Goal: Task Accomplishment & Management: Complete application form

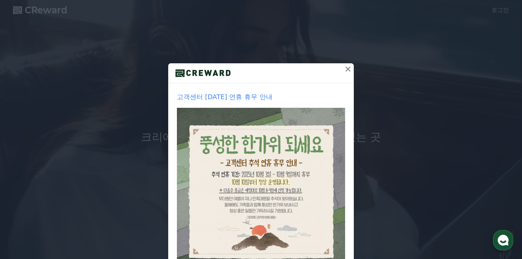
scroll to position [32, 0]
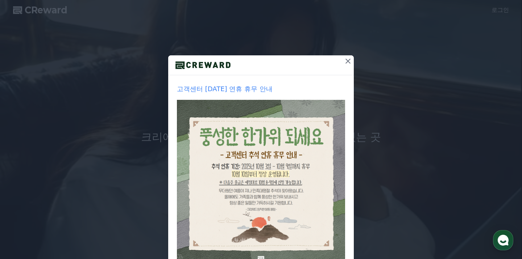
click at [344, 58] on icon at bounding box center [348, 61] width 9 height 9
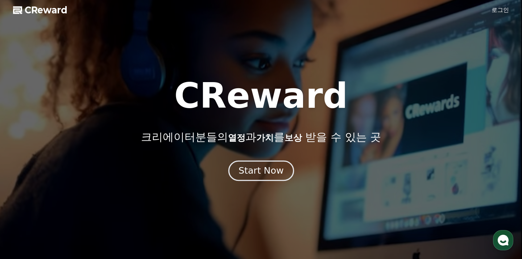
click at [267, 168] on div "Start Now" at bounding box center [260, 171] width 45 height 12
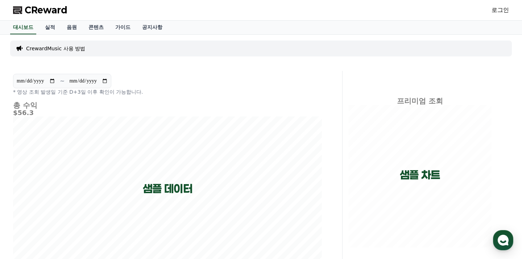
click at [502, 8] on link "로그인" at bounding box center [499, 10] width 17 height 9
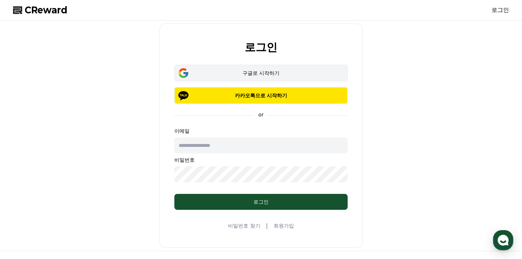
click at [328, 78] on button "구글로 시작하기" at bounding box center [260, 73] width 173 height 17
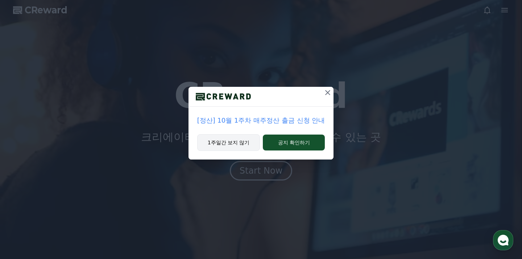
click at [223, 145] on button "1주일간 보지 않기" at bounding box center [228, 142] width 63 height 17
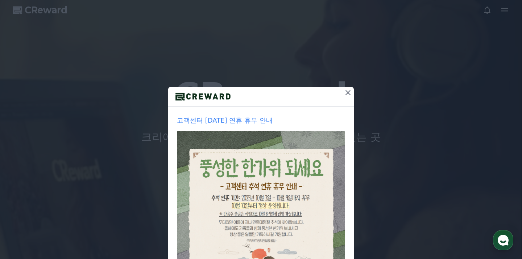
click at [347, 91] on icon at bounding box center [347, 92] width 5 height 5
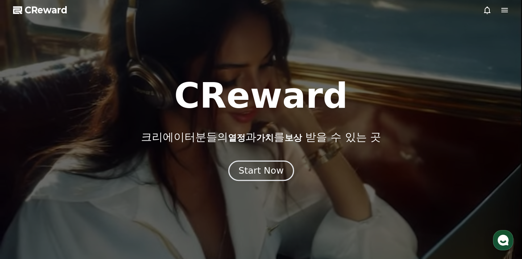
click at [265, 170] on div "Start Now" at bounding box center [260, 171] width 45 height 12
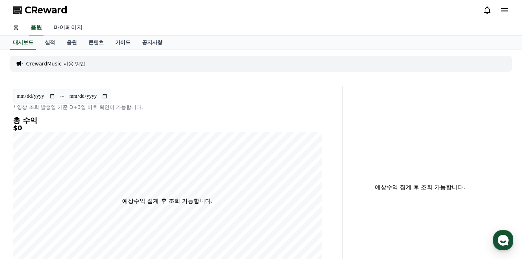
click at [64, 28] on link "마이페이지" at bounding box center [68, 27] width 41 height 15
select select "**********"
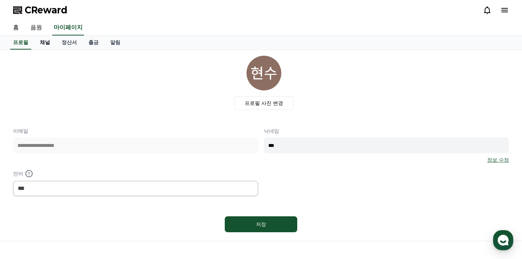
click at [46, 43] on link "채널" at bounding box center [45, 43] width 22 height 14
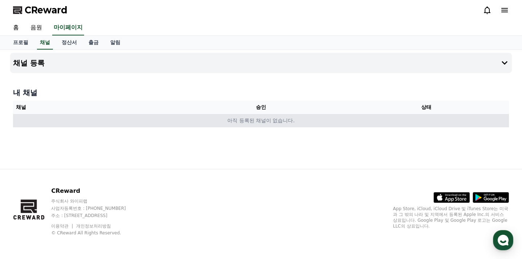
click at [134, 122] on td "아직 등록된 채널이 없습니다." at bounding box center [261, 120] width 496 height 13
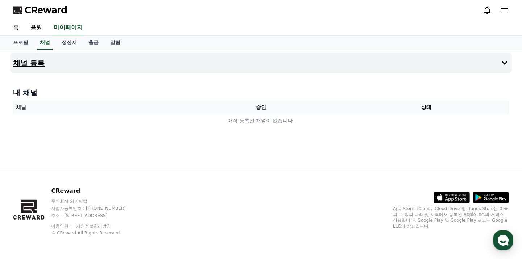
click at [89, 62] on button "채널 등록" at bounding box center [260, 63] width 501 height 20
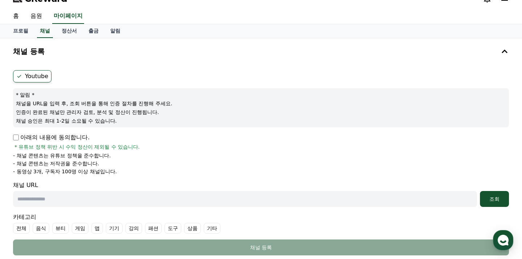
scroll to position [12, 0]
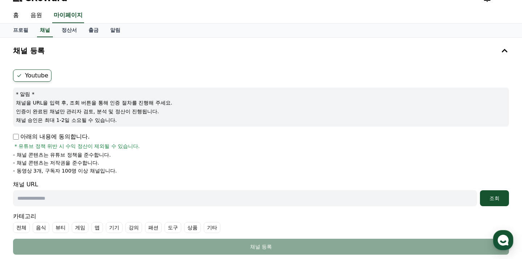
click at [21, 135] on p "아래의 내용에 동의합니다." at bounding box center [51, 137] width 76 height 9
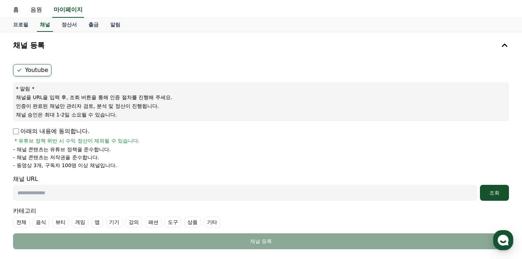
scroll to position [18, 0]
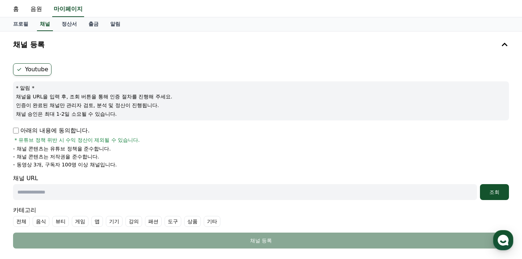
click at [49, 192] on input "text" at bounding box center [245, 192] width 464 height 16
paste input "**********"
type input "**********"
click at [184, 224] on label "상품" at bounding box center [192, 221] width 17 height 11
click at [494, 191] on div "조회" at bounding box center [494, 192] width 23 height 7
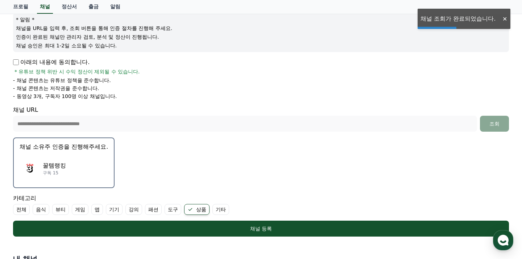
scroll to position [93, 0]
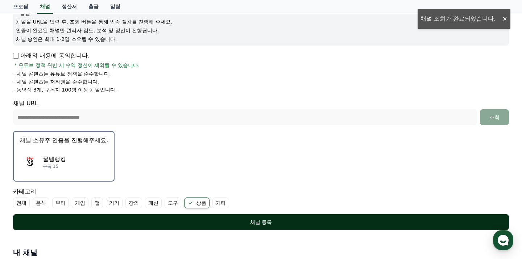
click at [408, 222] on div "채널 등록" at bounding box center [261, 222] width 467 height 7
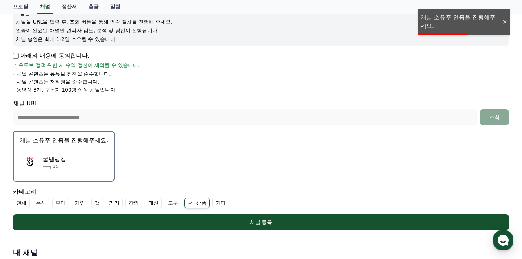
click at [91, 167] on div "꿀템랭킹 구독 15" at bounding box center [64, 162] width 88 height 29
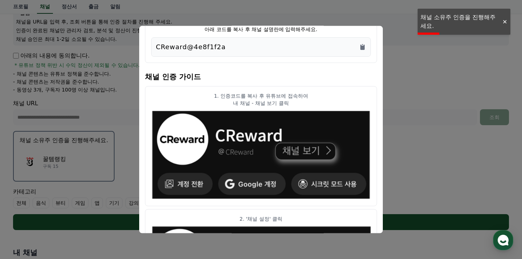
scroll to position [40, 0]
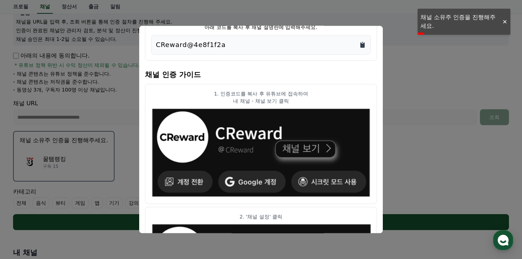
click at [359, 45] on icon "Copy to clipboard" at bounding box center [362, 44] width 7 height 7
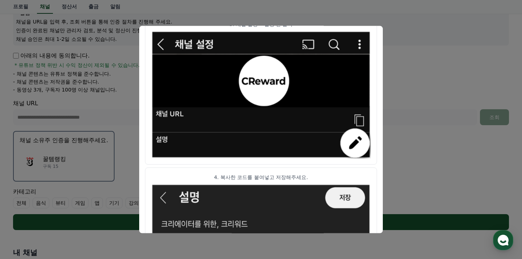
scroll to position [418, 0]
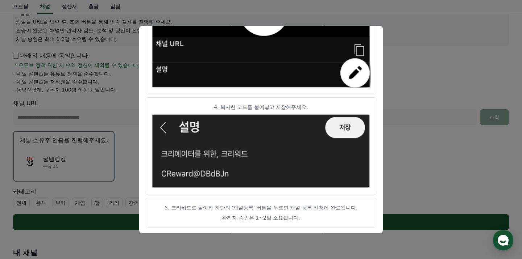
click at [413, 49] on button "close modal" at bounding box center [261, 129] width 522 height 259
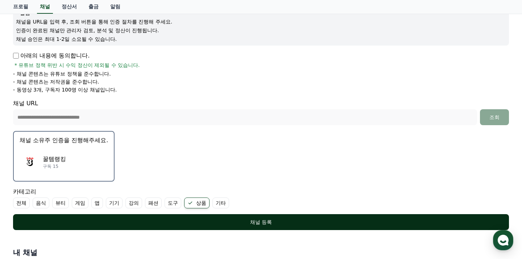
click at [317, 220] on div "채널 등록" at bounding box center [261, 222] width 467 height 7
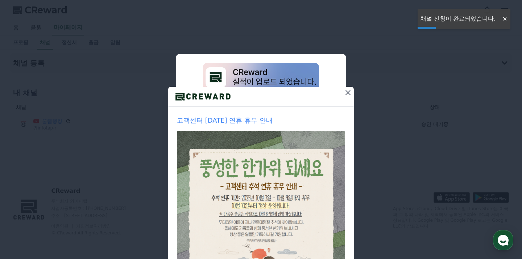
click at [344, 97] on icon at bounding box center [348, 92] width 9 height 9
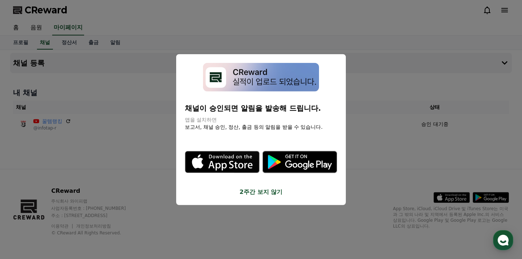
click at [251, 190] on button "2주간 보지 않기" at bounding box center [261, 192] width 152 height 9
